Goal: Use online tool/utility: Utilize a website feature to perform a specific function

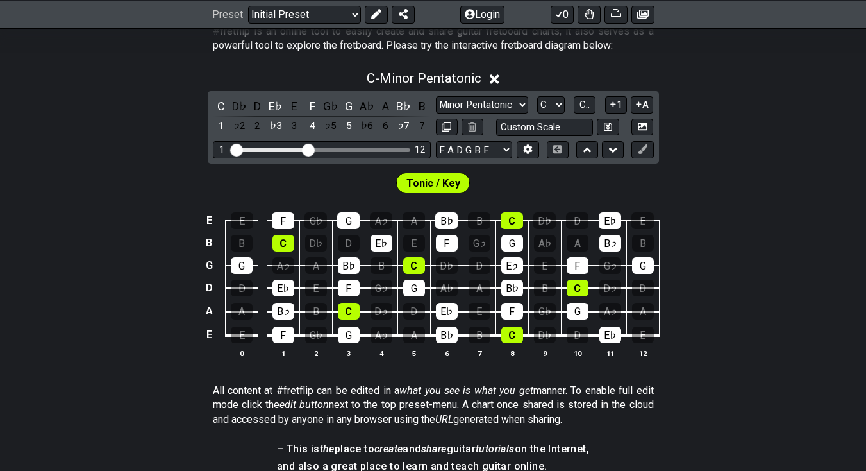
scroll to position [192, 0]
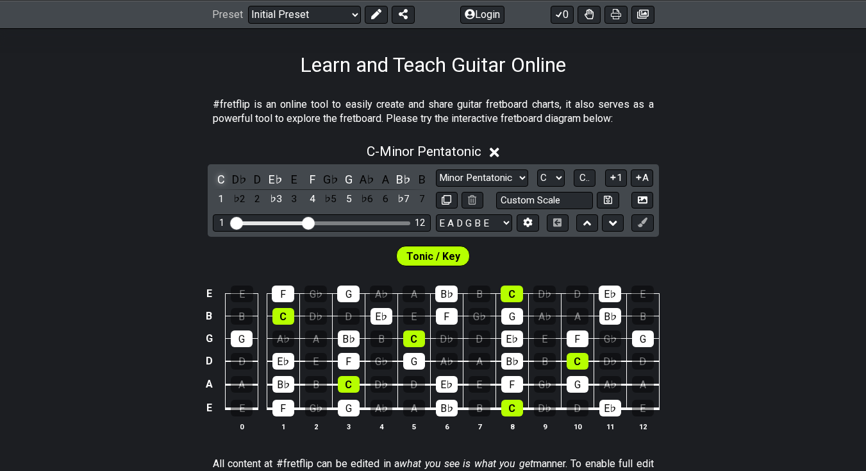
click at [221, 177] on div "C" at bounding box center [221, 179] width 17 height 17
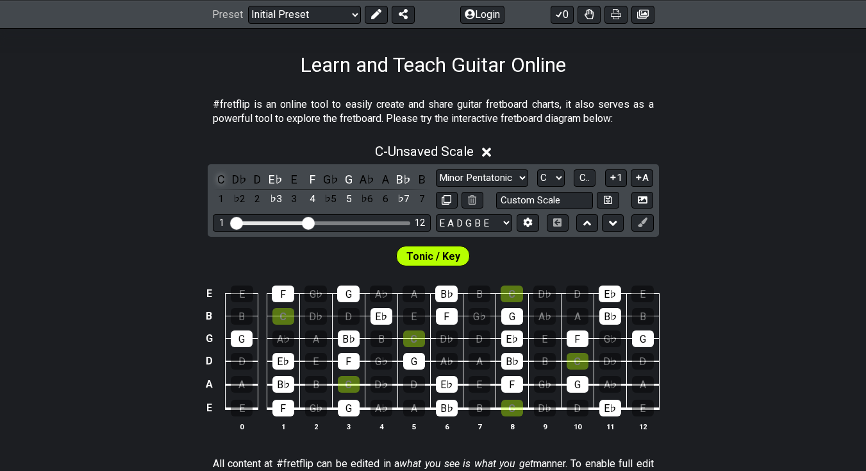
click at [220, 183] on div "C" at bounding box center [221, 179] width 17 height 17
click at [275, 180] on div "E♭" at bounding box center [275, 179] width 17 height 17
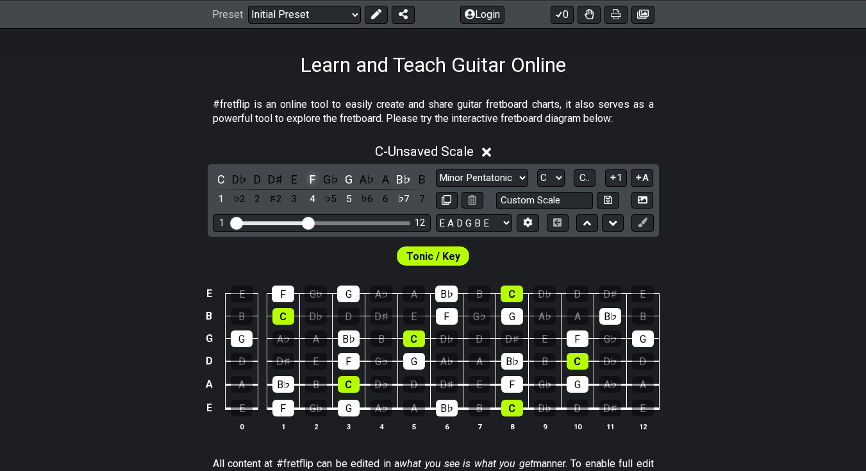
click at [314, 180] on div "F" at bounding box center [312, 179] width 17 height 17
click at [351, 179] on div "G" at bounding box center [349, 179] width 17 height 17
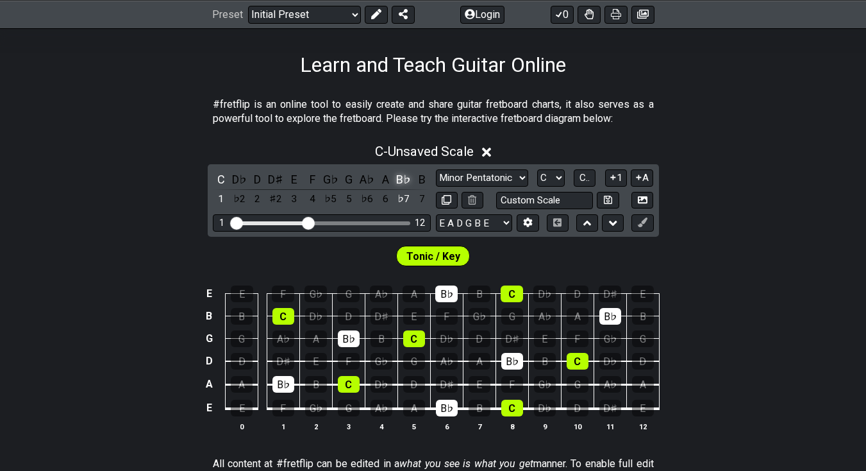
click at [407, 178] on div "B♭" at bounding box center [404, 179] width 17 height 17
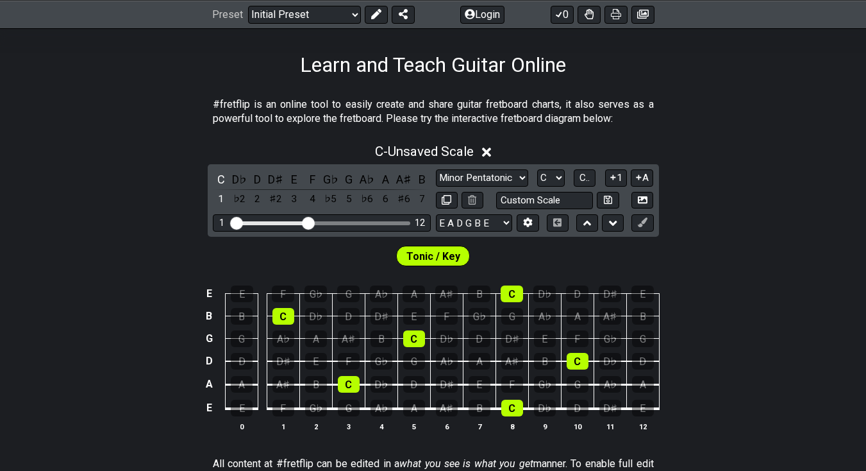
click at [423, 253] on span "Tonic / Key" at bounding box center [434, 256] width 54 height 19
click at [276, 183] on div "D♯" at bounding box center [275, 179] width 17 height 17
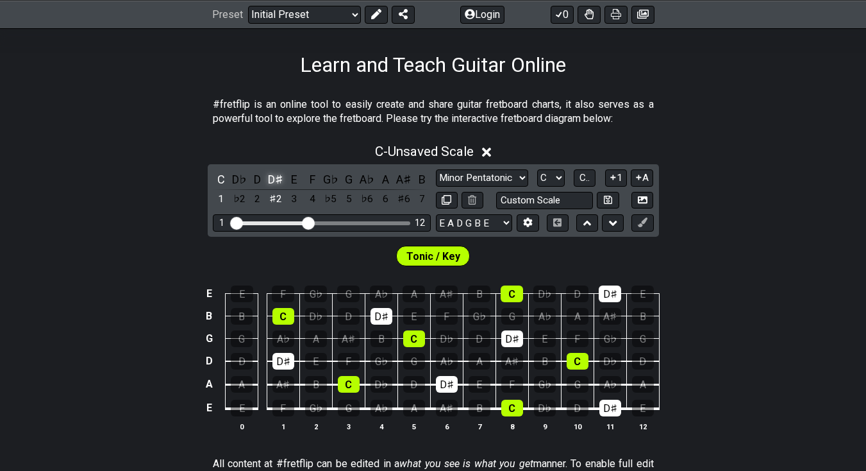
click at [276, 183] on div "D♯" at bounding box center [275, 179] width 17 height 17
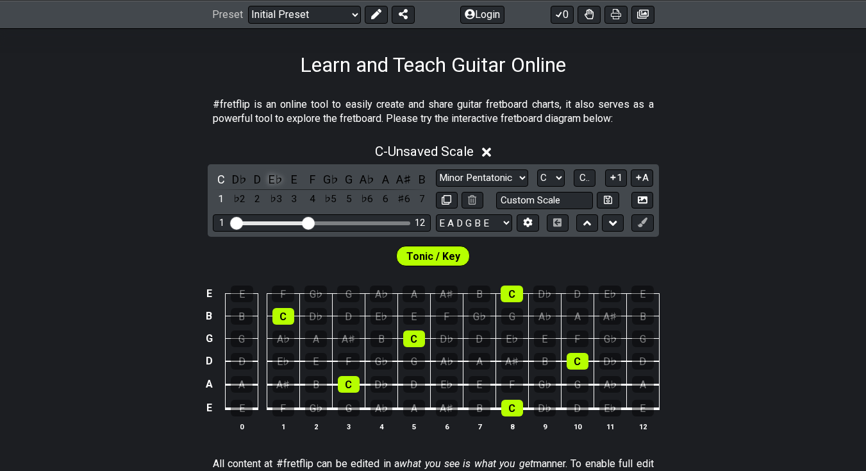
click at [277, 182] on div "E♭" at bounding box center [275, 179] width 17 height 17
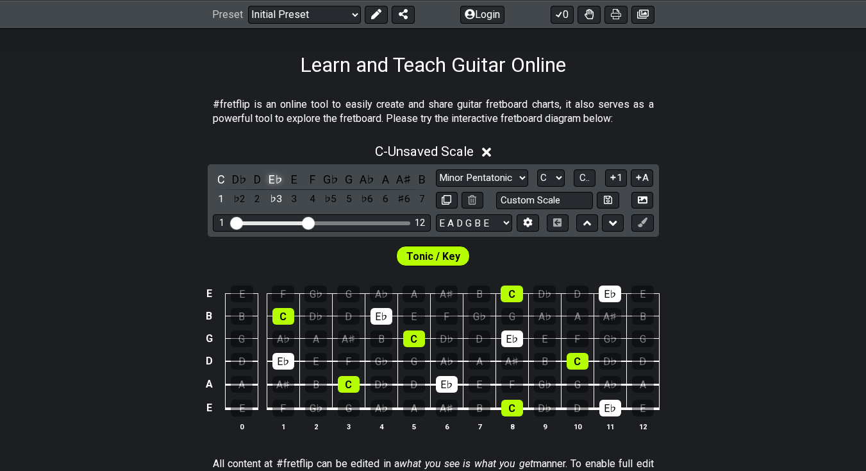
click at [276, 181] on div "E♭" at bounding box center [275, 179] width 17 height 17
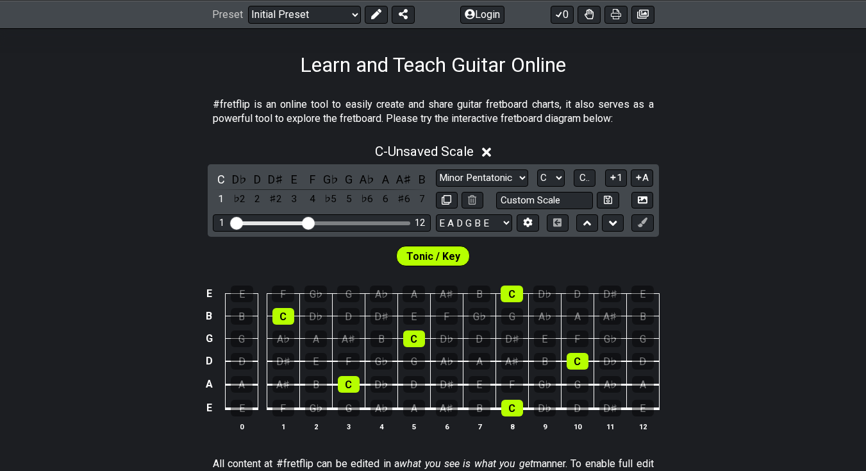
click at [276, 181] on div "D♯" at bounding box center [275, 179] width 17 height 17
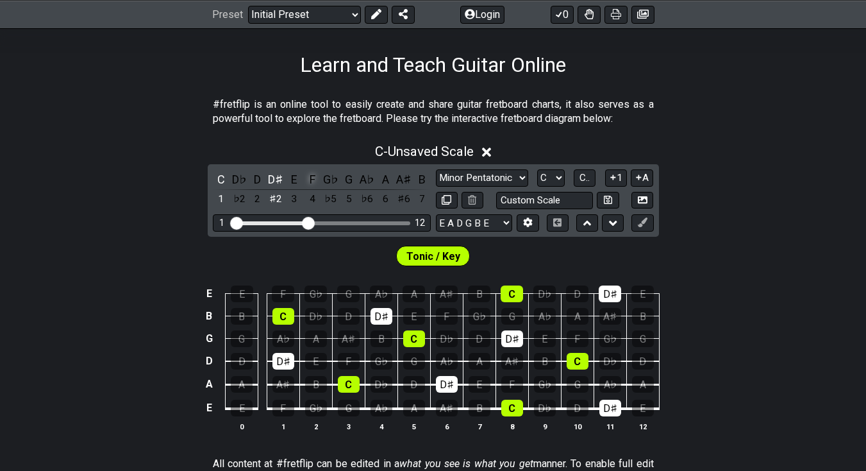
click at [312, 178] on div "F" at bounding box center [312, 179] width 17 height 17
click at [353, 183] on div "G" at bounding box center [349, 179] width 17 height 17
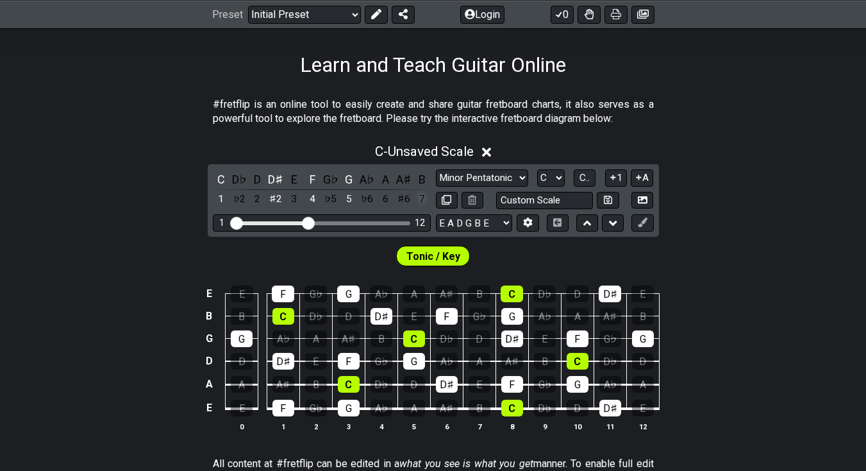
click at [426, 199] on div "7" at bounding box center [422, 198] width 17 height 17
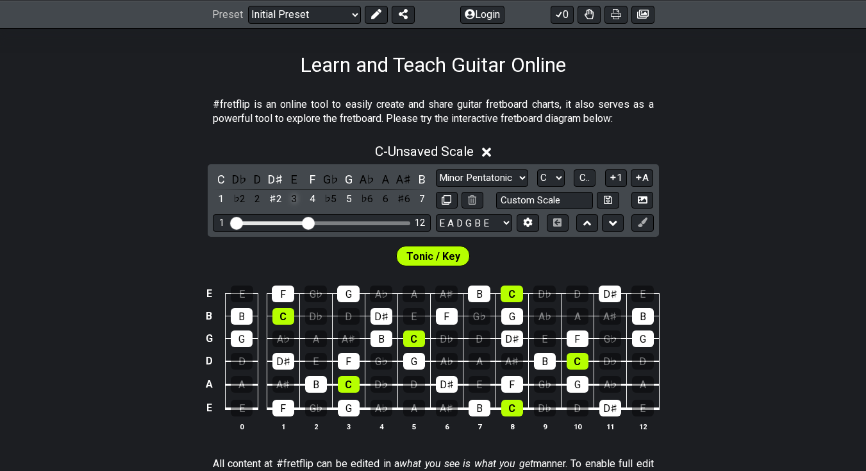
click at [296, 199] on div "3" at bounding box center [294, 198] width 17 height 17
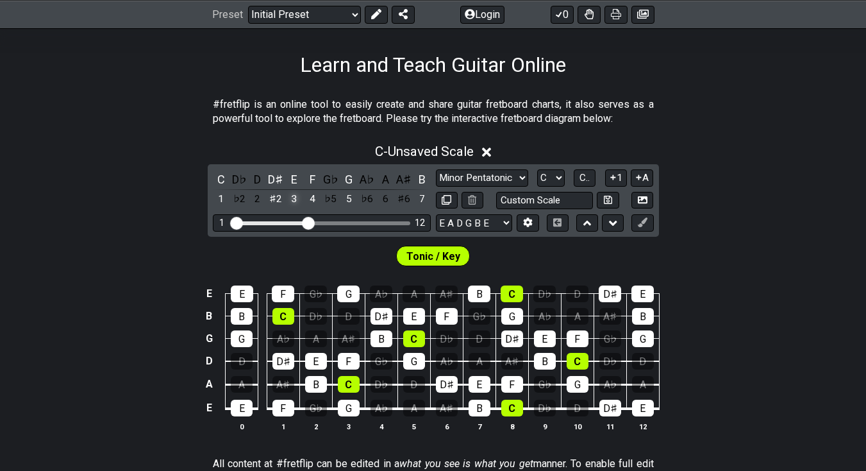
click at [296, 199] on div "3" at bounding box center [294, 198] width 17 height 17
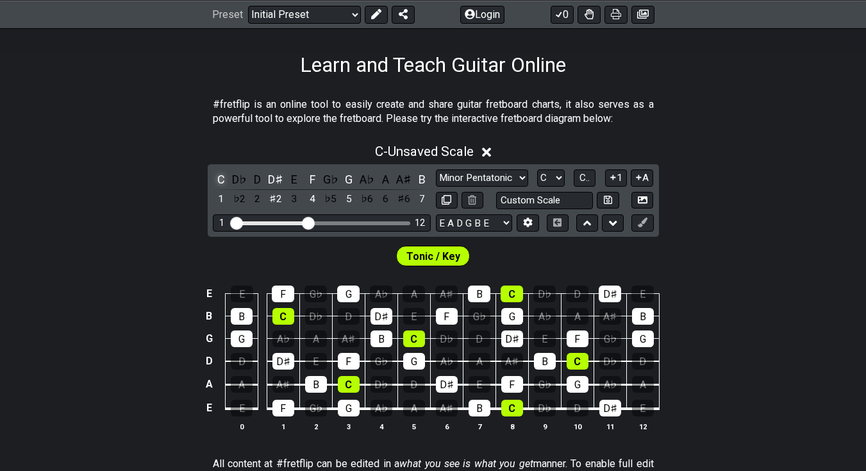
click at [221, 176] on div "C" at bounding box center [221, 179] width 17 height 17
click at [280, 180] on div "D♯" at bounding box center [275, 179] width 17 height 17
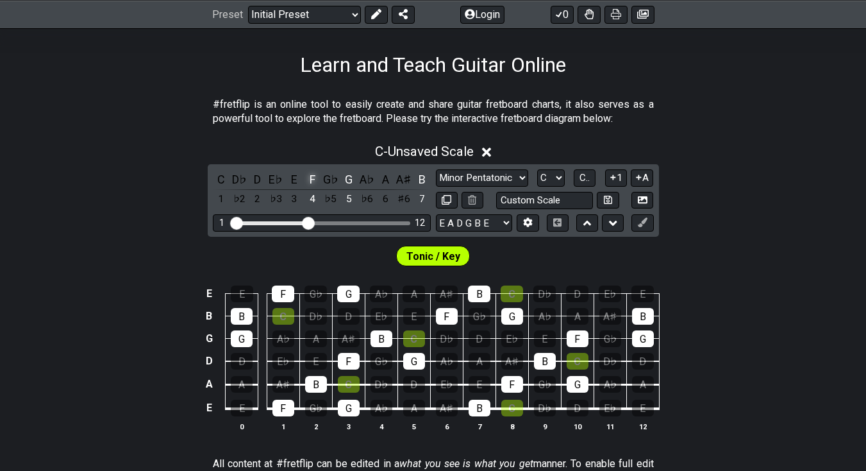
click at [311, 180] on div "F" at bounding box center [312, 179] width 17 height 17
click at [350, 180] on div "G" at bounding box center [349, 179] width 17 height 17
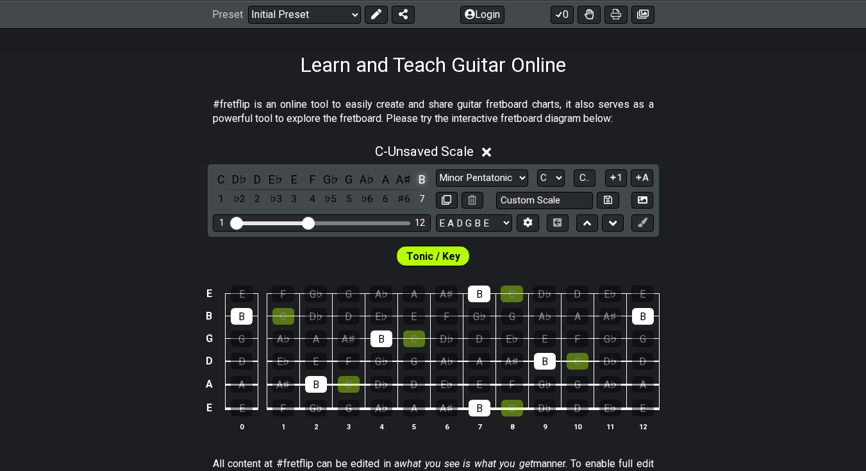
click at [419, 183] on div "B" at bounding box center [422, 179] width 17 height 17
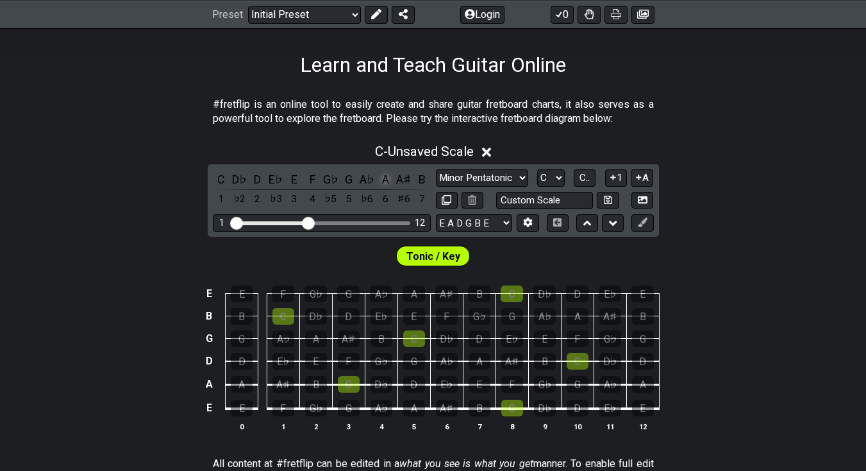
click at [386, 179] on div "A" at bounding box center [385, 179] width 17 height 17
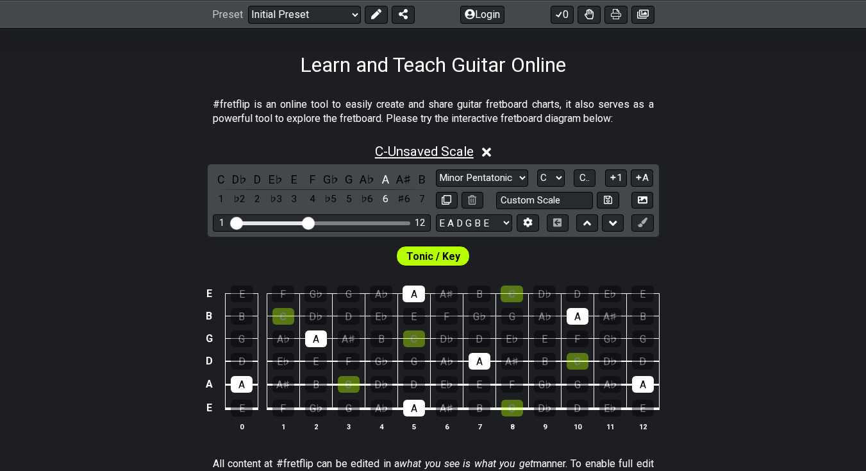
click at [375, 151] on span "C - Unsaved Scale" at bounding box center [424, 151] width 99 height 15
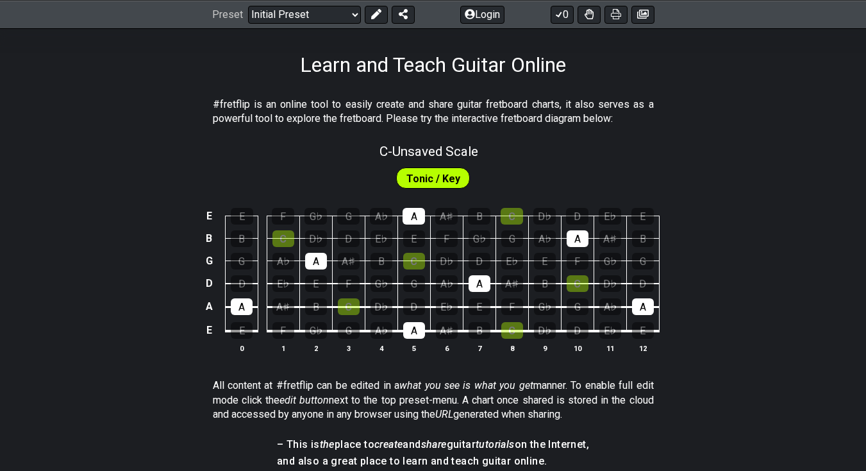
click at [433, 185] on span "Tonic / Key" at bounding box center [434, 178] width 54 height 19
click at [380, 153] on span "C - Unsaved Scale" at bounding box center [429, 151] width 99 height 15
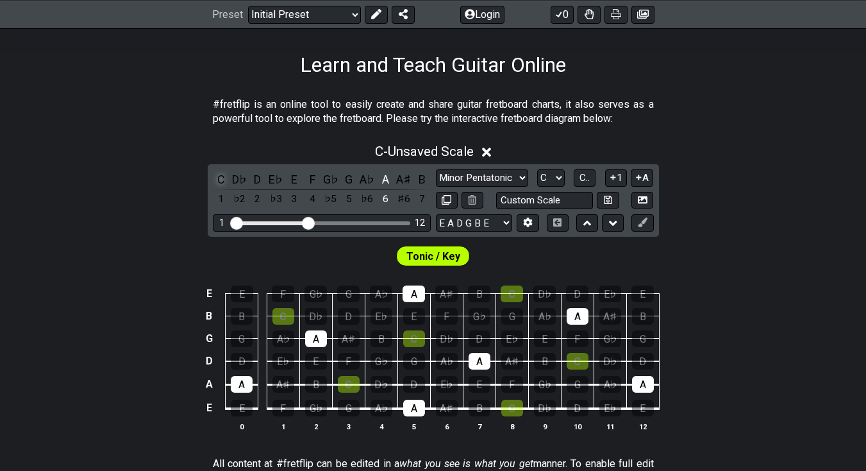
click at [219, 178] on div "C" at bounding box center [221, 179] width 17 height 17
click at [292, 201] on div "3" at bounding box center [294, 198] width 17 height 17
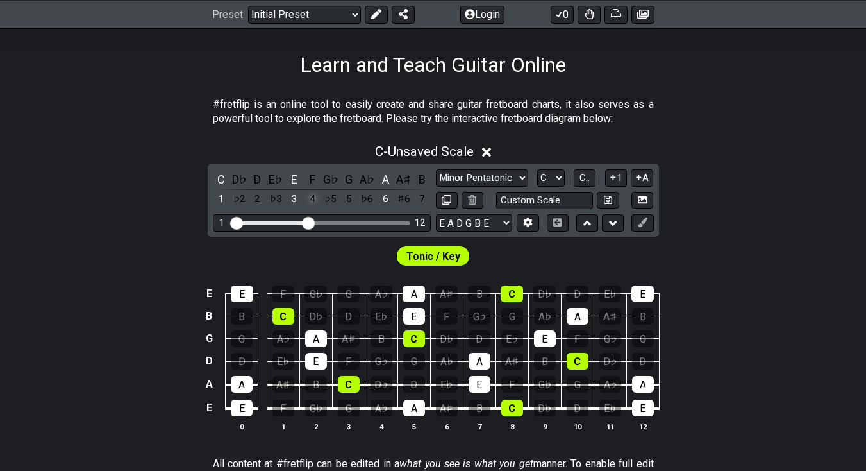
click at [312, 199] on div "4" at bounding box center [312, 198] width 17 height 17
click at [355, 201] on div "5" at bounding box center [349, 198] width 17 height 17
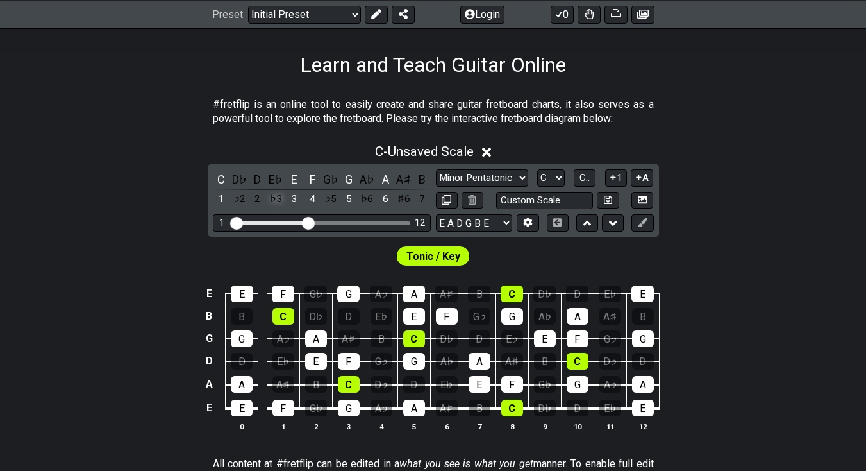
click at [278, 202] on div "♭3" at bounding box center [275, 198] width 17 height 17
click at [294, 199] on div "3" at bounding box center [294, 198] width 17 height 17
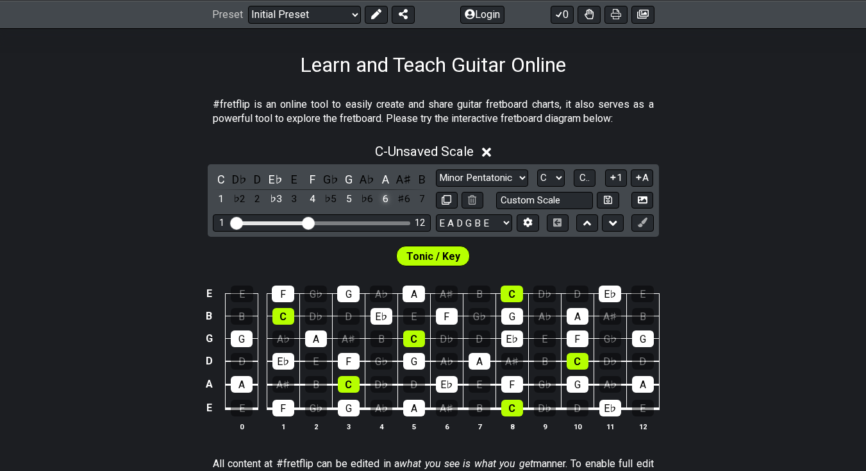
click at [384, 203] on div "6" at bounding box center [385, 198] width 17 height 17
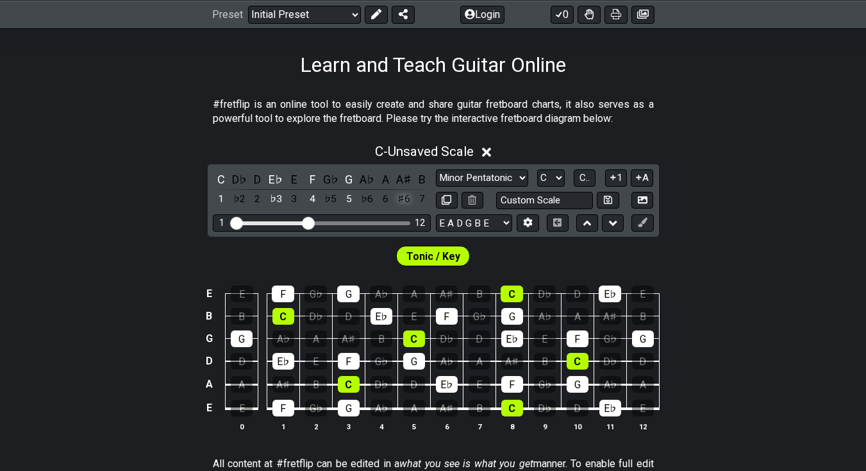
click at [403, 200] on div "♯6" at bounding box center [404, 198] width 17 height 17
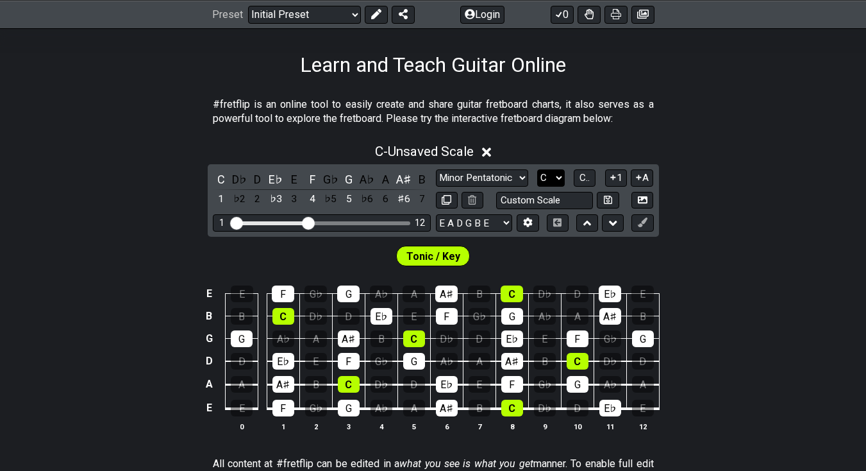
click at [554, 180] on select "A♭ A A♯ B♭ B C C♯ D♭ D D♯ E♭ E F F♯ G♭ G G♯" at bounding box center [551, 177] width 28 height 17
click at [537, 169] on select "A♭ A A♯ B♭ B C C♯ D♭ D D♯ E♭ E F F♯ G♭ G G♯" at bounding box center [551, 177] width 28 height 17
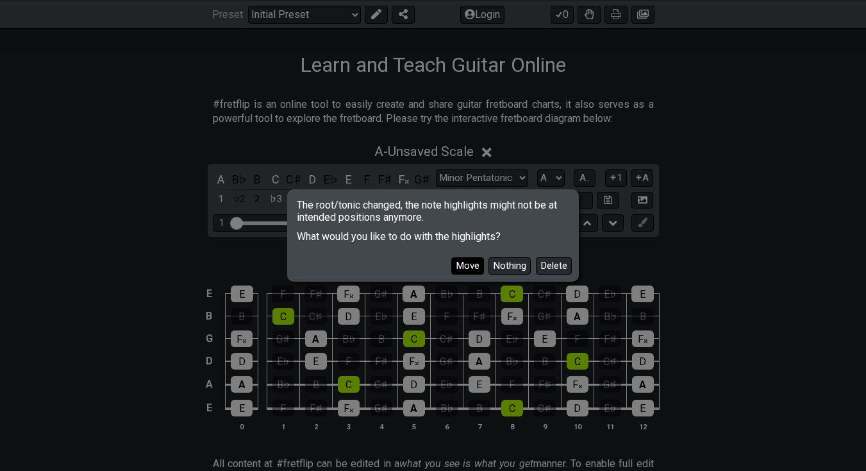
click at [465, 268] on button "Move" at bounding box center [467, 265] width 33 height 17
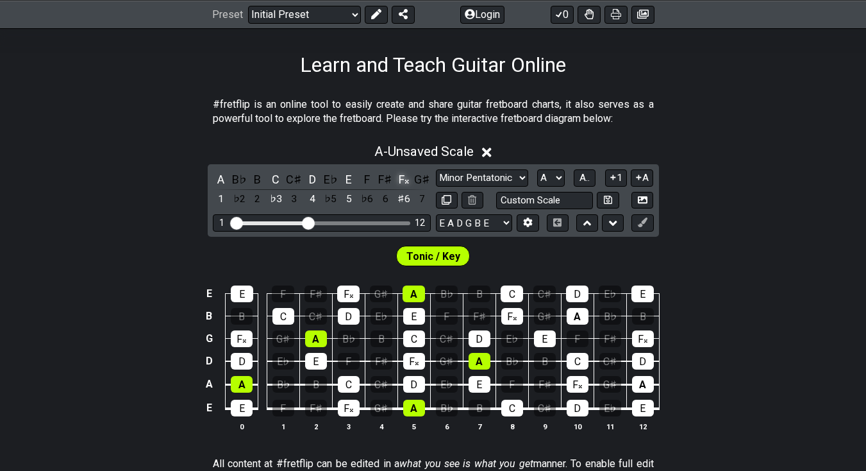
click at [403, 181] on div "F𝄪" at bounding box center [404, 179] width 17 height 17
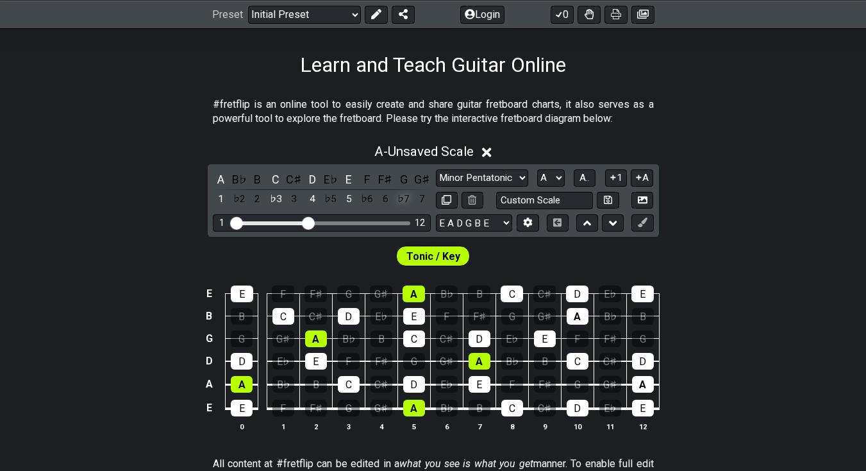
click at [405, 200] on div "♭7" at bounding box center [404, 198] width 17 height 17
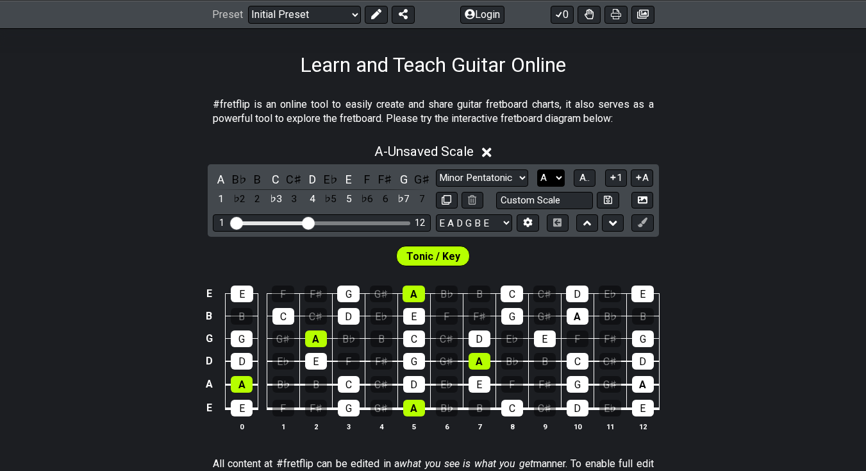
click at [554, 179] on select "A♭ A A♯ B♭ B C C♯ D♭ D D♯ E♭ E F F♯ G♭ G G♯" at bounding box center [551, 177] width 28 height 17
click at [537, 169] on select "A♭ A A♯ B♭ B C C♯ D♭ D D♯ E♭ E F F♯ G♭ G G♯" at bounding box center [551, 177] width 28 height 17
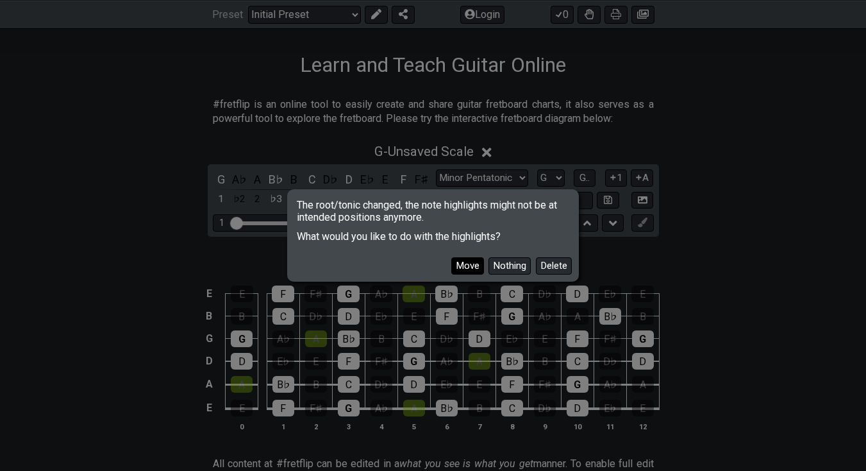
click at [469, 262] on button "Move" at bounding box center [467, 265] width 33 height 17
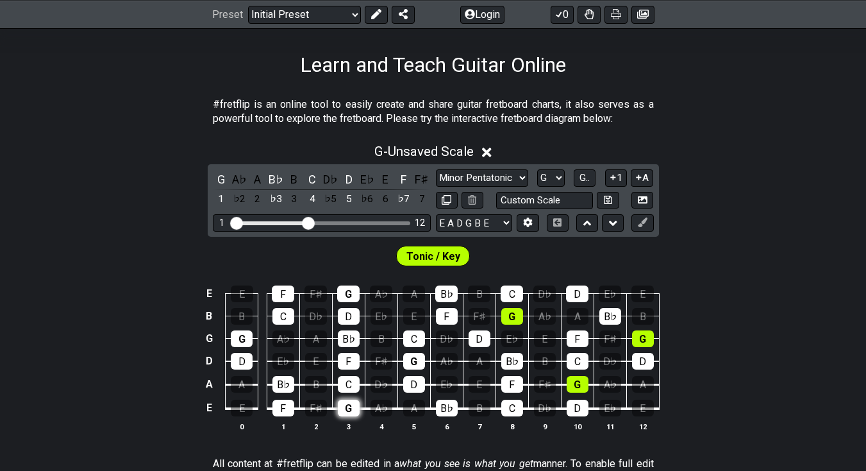
click at [351, 411] on div "G" at bounding box center [349, 407] width 22 height 17
click at [560, 171] on select "A♭ A A♯ B♭ B C C♯ D♭ D D♯ E♭ E F F♯ G♭ G G♯" at bounding box center [551, 177] width 28 height 17
click at [537, 169] on select "A♭ A A♯ B♭ B C C♯ D♭ D D♯ E♭ E F F♯ G♭ G G♯" at bounding box center [551, 177] width 28 height 17
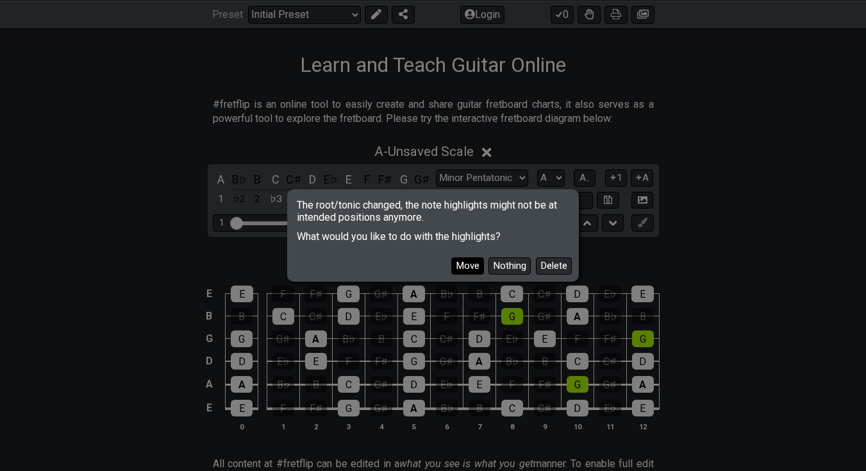
click at [472, 267] on button "Move" at bounding box center [467, 265] width 33 height 17
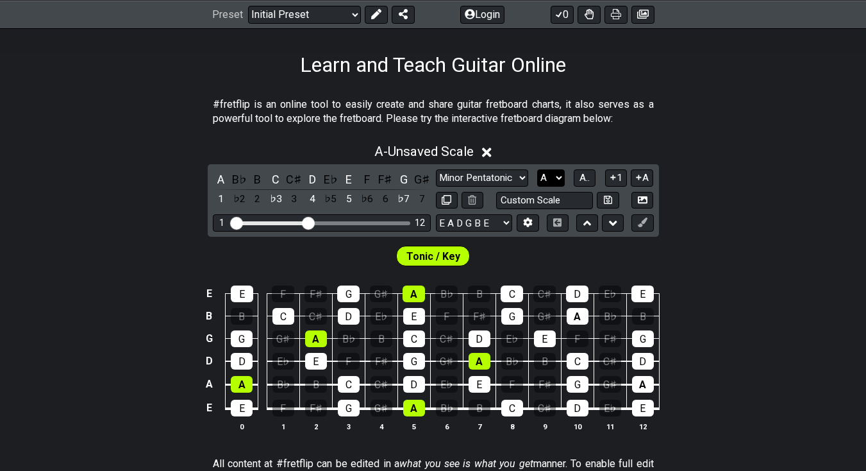
click at [551, 183] on select "A♭ A A♯ B♭ B C C♯ D♭ D D♯ E♭ E F F♯ G♭ G G♯" at bounding box center [551, 177] width 28 height 17
select select "G"
click at [537, 169] on select "A♭ A A♯ B♭ B C C♯ D♭ D D♯ E♭ E F F♯ G♭ G G♯" at bounding box center [551, 177] width 28 height 17
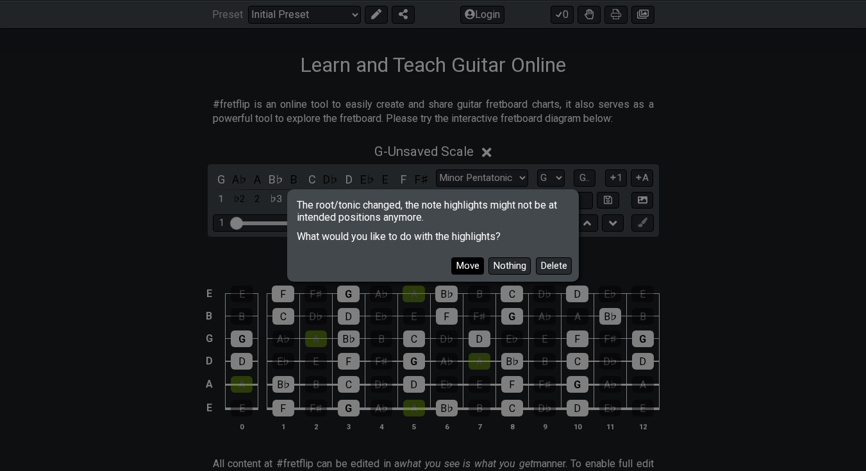
click at [480, 264] on button "Move" at bounding box center [467, 265] width 33 height 17
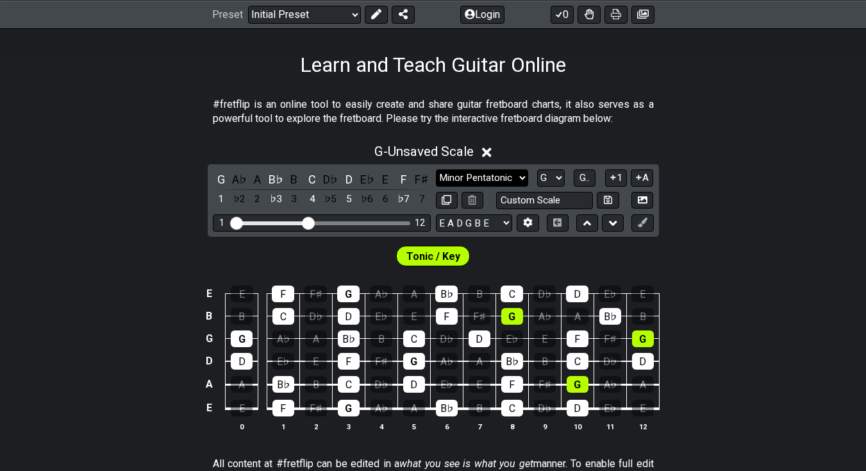
click at [502, 182] on select "Minor Pentatonic Click to edit Minor Pentatonic Major Pentatonic Minor Blues Ma…" at bounding box center [482, 177] width 92 height 17
select select "Major Pentatonic"
click at [436, 169] on select "Minor Pentatonic Click to edit Minor Pentatonic Major Pentatonic Minor Blues Ma…" at bounding box center [482, 177] width 92 height 17
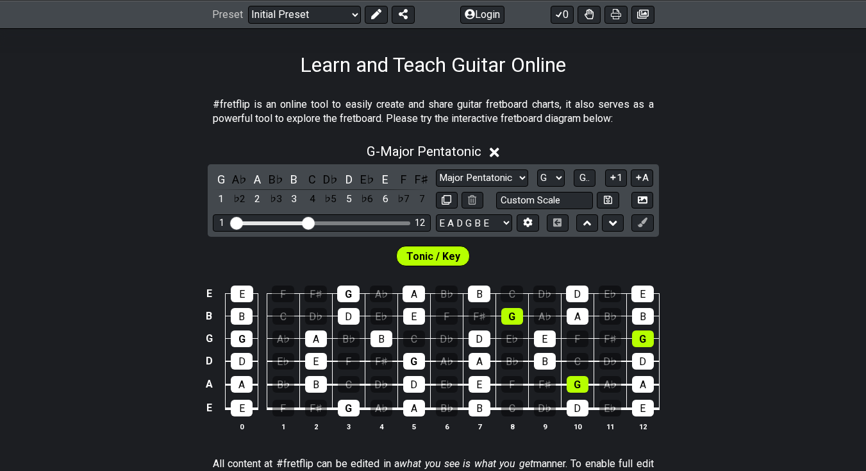
click at [78, 233] on div "G - Major Pentatonic G A♭ A B♭ B C D♭ D E♭ E F F♯ 1 ♭2 2 ♭3 3 4 ♭5 5 ♭6 6 ♭7 7 …" at bounding box center [433, 292] width 866 height 313
